Goal: Find specific page/section: Find specific page/section

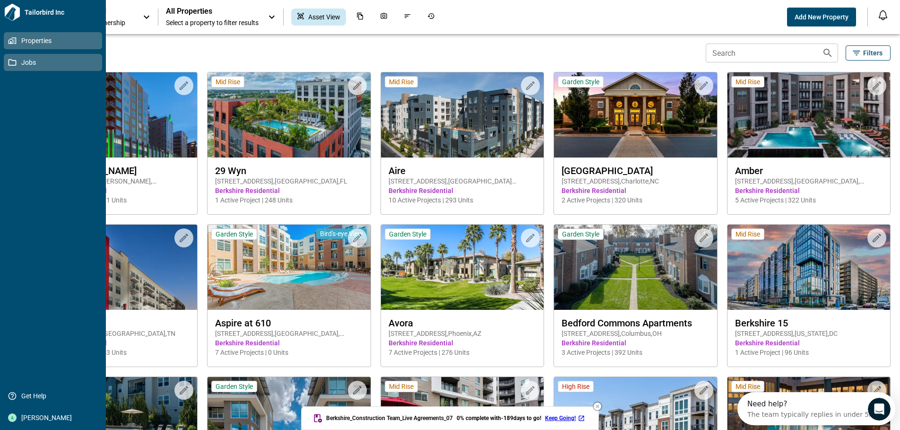
click at [13, 60] on icon at bounding box center [13, 62] width 8 height 7
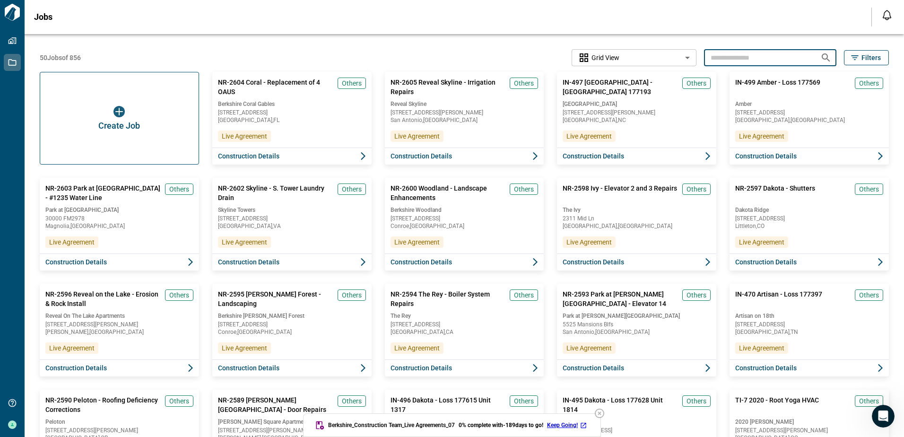
click at [715, 56] on input "text" at bounding box center [758, 57] width 109 height 17
type input "********"
click at [821, 55] on icon "Search jobs" at bounding box center [825, 57] width 11 height 11
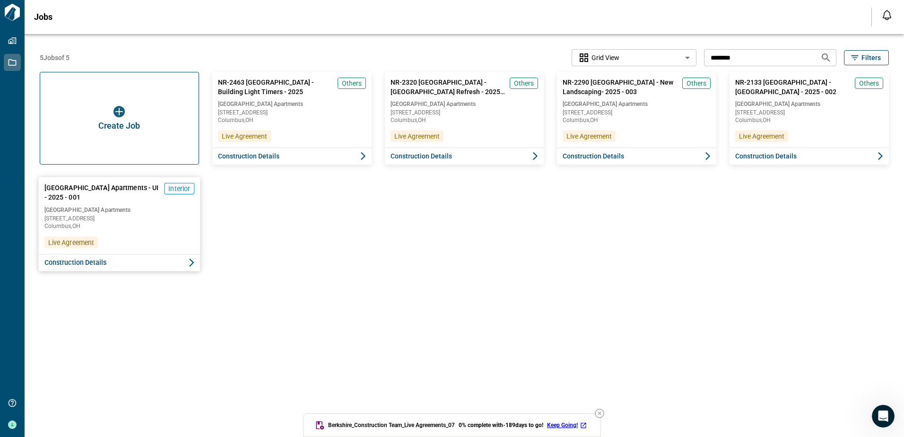
click at [96, 188] on span "[GEOGRAPHIC_DATA] Apartments - UI - 2025 - 001" at bounding box center [102, 192] width 116 height 19
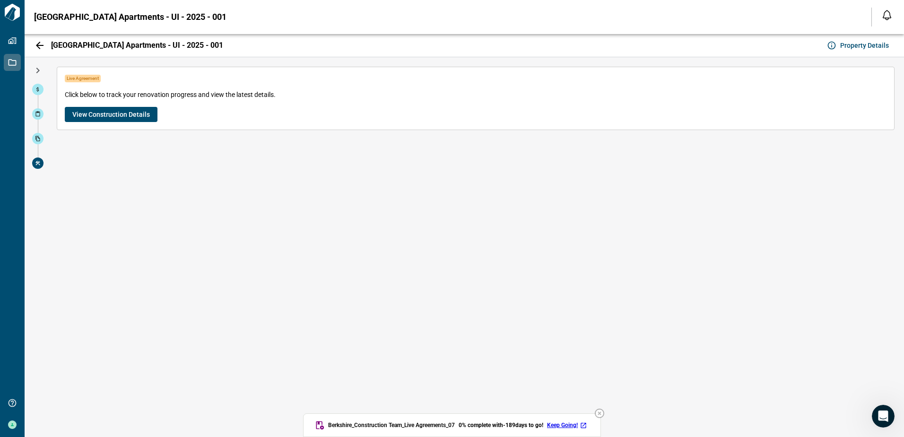
click at [98, 113] on span "View Construction Details" at bounding box center [111, 114] width 78 height 9
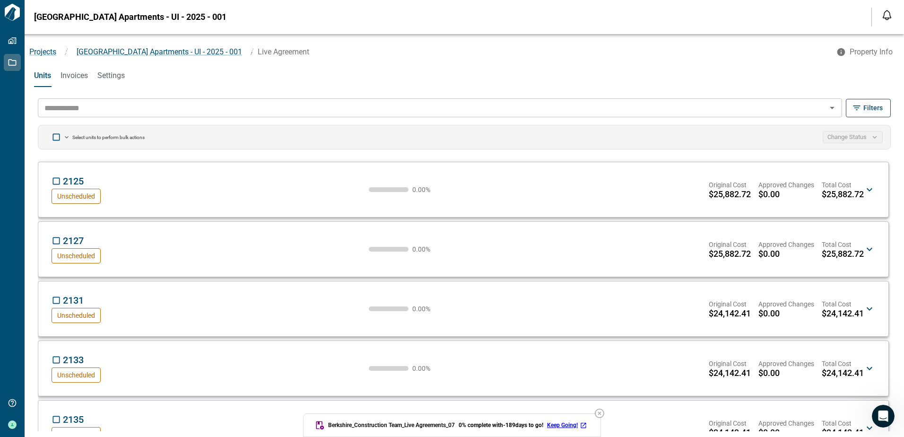
click at [81, 105] on input "text" at bounding box center [432, 107] width 783 height 13
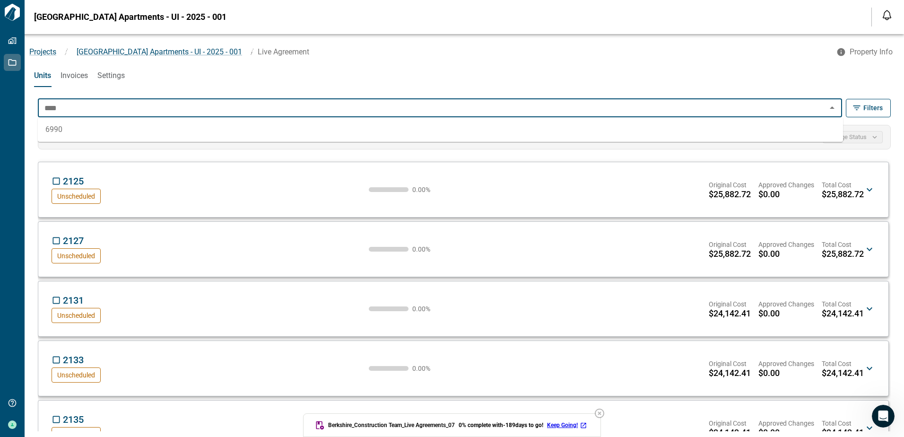
click at [58, 127] on li "6990" at bounding box center [440, 129] width 805 height 17
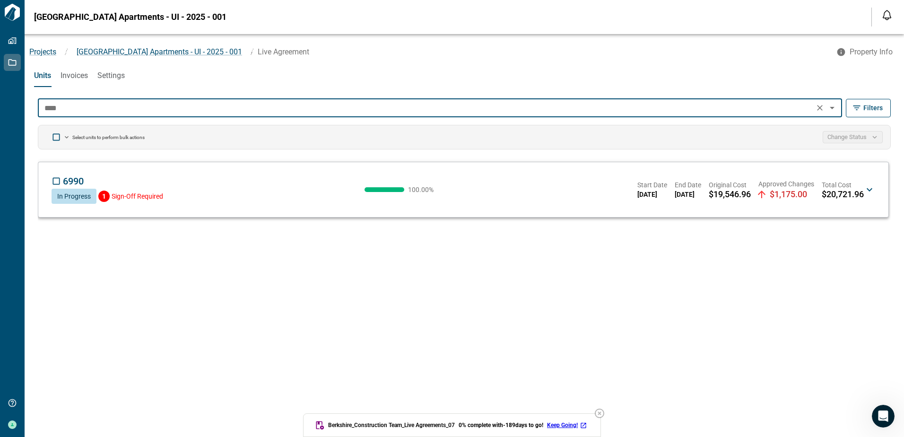
type input "****"
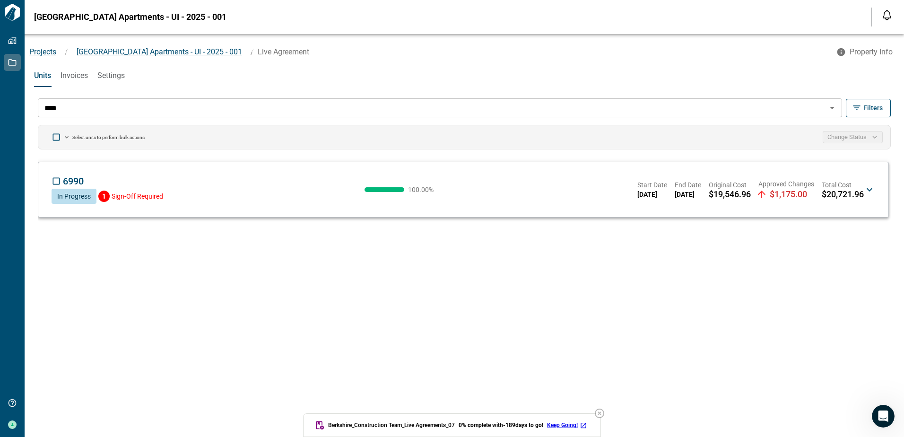
click at [868, 190] on icon at bounding box center [869, 189] width 6 height 3
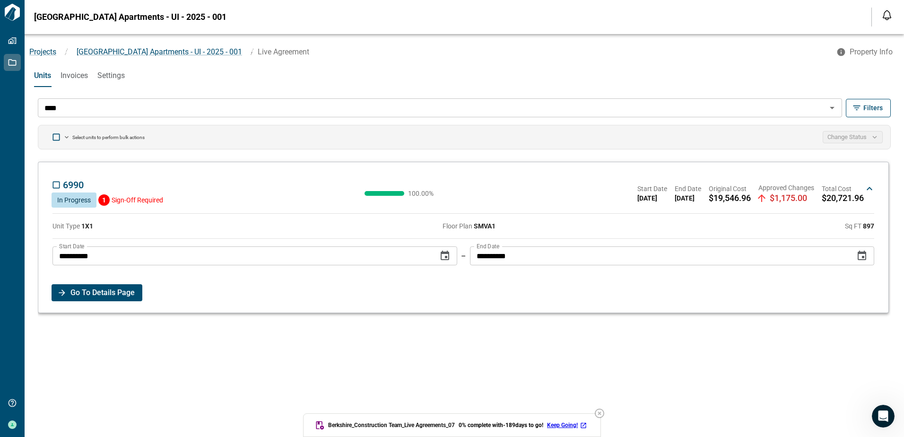
click at [101, 293] on span "Go To Details Page" at bounding box center [102, 292] width 64 height 17
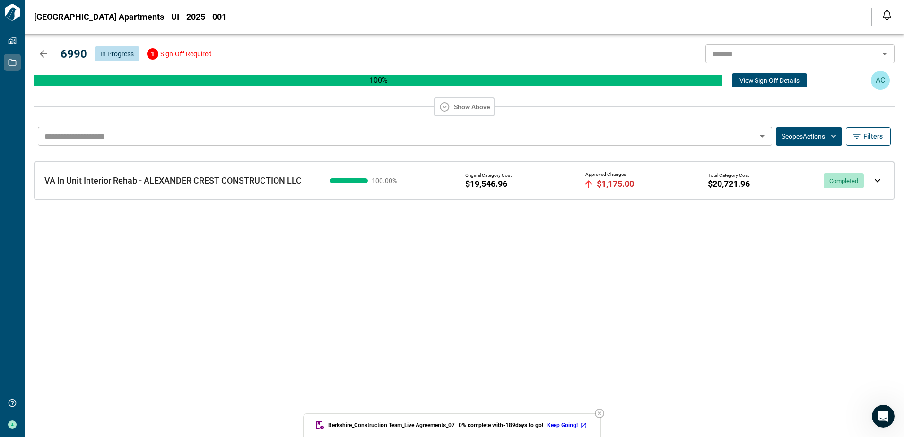
click at [877, 181] on img at bounding box center [877, 181] width 6 height 4
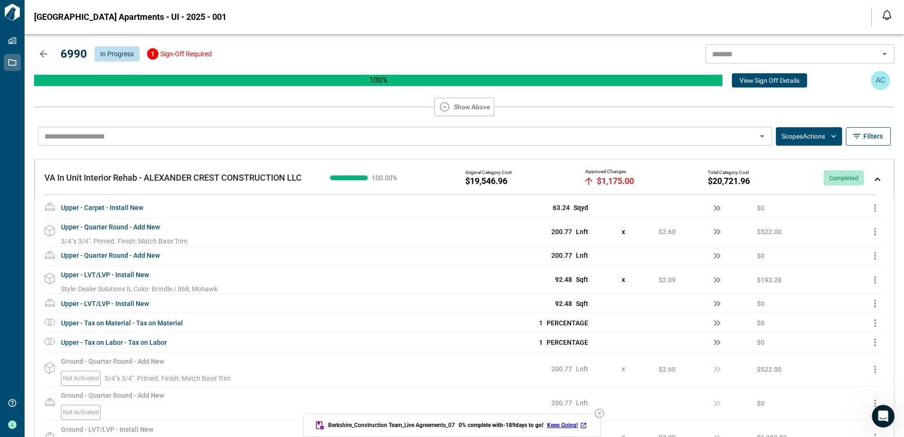
scroll to position [1147, 0]
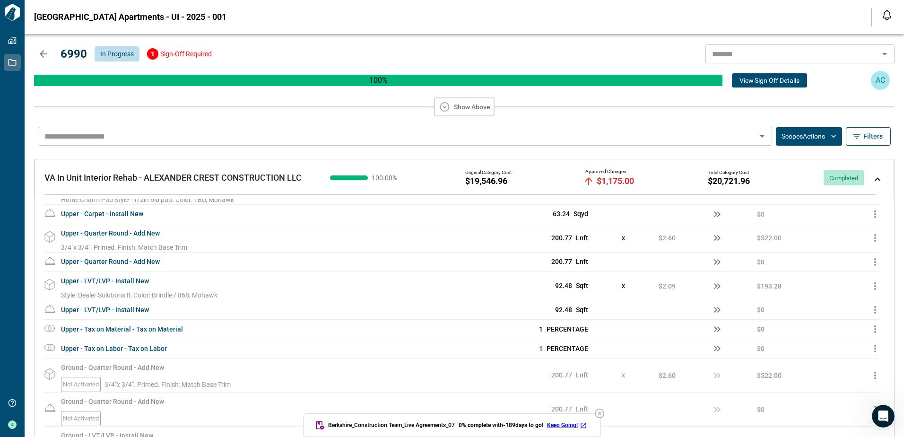
click at [789, 136] on button "Scopes Actions" at bounding box center [809, 136] width 66 height 18
